Goal: Transaction & Acquisition: Purchase product/service

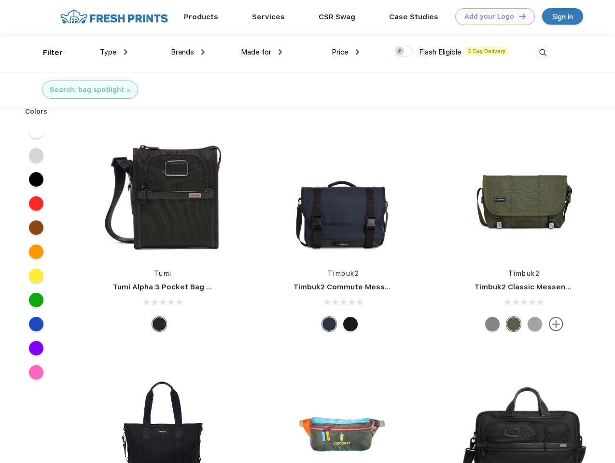
click at [491, 16] on link "Add your Logo Design Tool" at bounding box center [495, 16] width 80 height 17
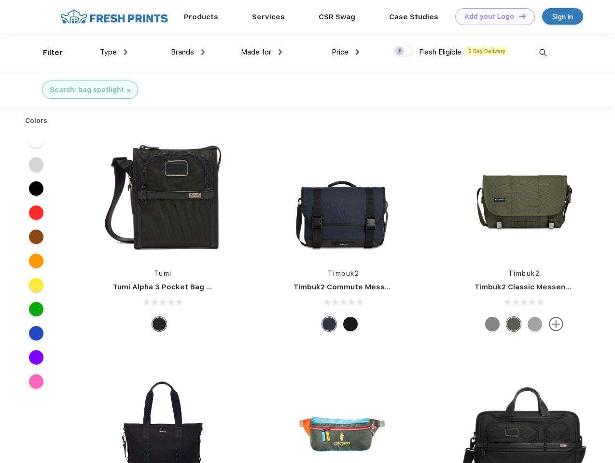
click at [0, 0] on div "Design Tool" at bounding box center [0, 0] width 0 height 0
click at [518, 16] on link "Add your Logo Design Tool" at bounding box center [495, 16] width 80 height 17
click at [46, 53] on div "Filter" at bounding box center [53, 52] width 20 height 11
click at [114, 52] on span "Type" at bounding box center [108, 52] width 17 height 9
click at [188, 52] on span "Brands" at bounding box center [182, 52] width 23 height 9
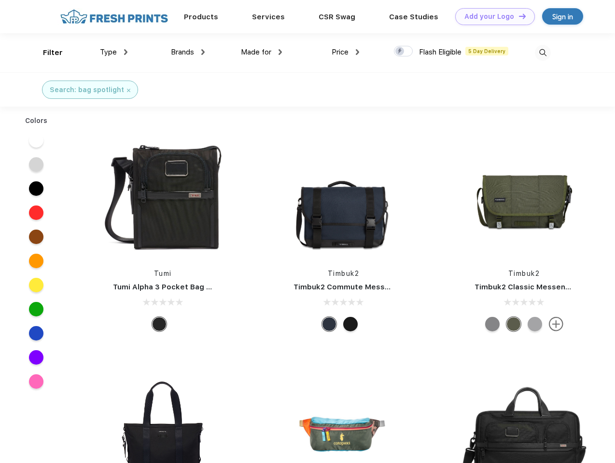
click at [262, 52] on span "Made for" at bounding box center [256, 52] width 30 height 9
click at [345, 52] on span "Price" at bounding box center [339, 52] width 17 height 9
click at [403, 52] on div at bounding box center [403, 51] width 19 height 11
click at [400, 52] on input "checkbox" at bounding box center [397, 48] width 6 height 6
click at [542, 53] on img at bounding box center [543, 53] width 16 height 16
